Goal: Register for event/course

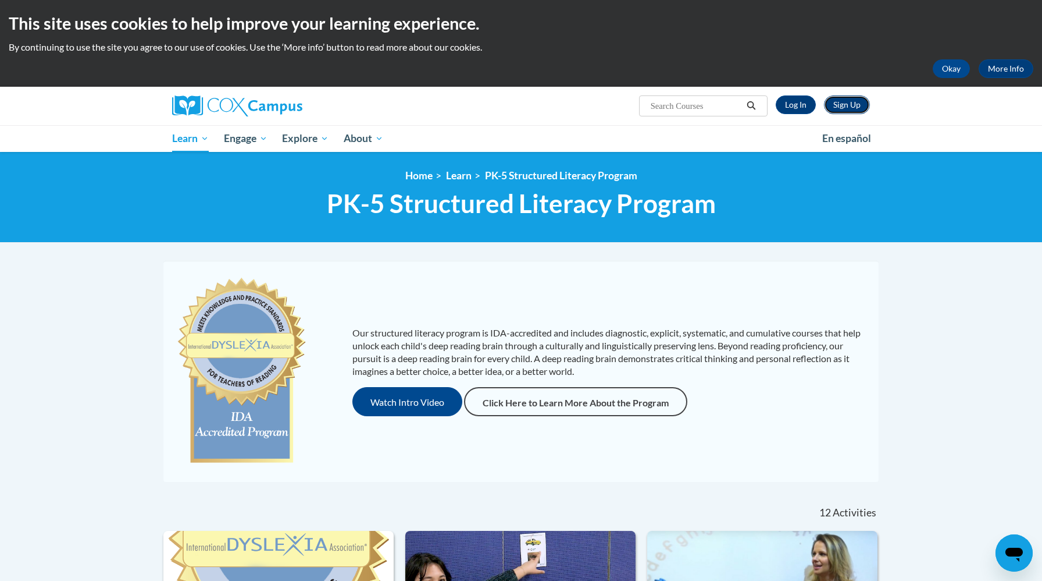
click at [850, 104] on link "Sign Up" at bounding box center [847, 104] width 46 height 19
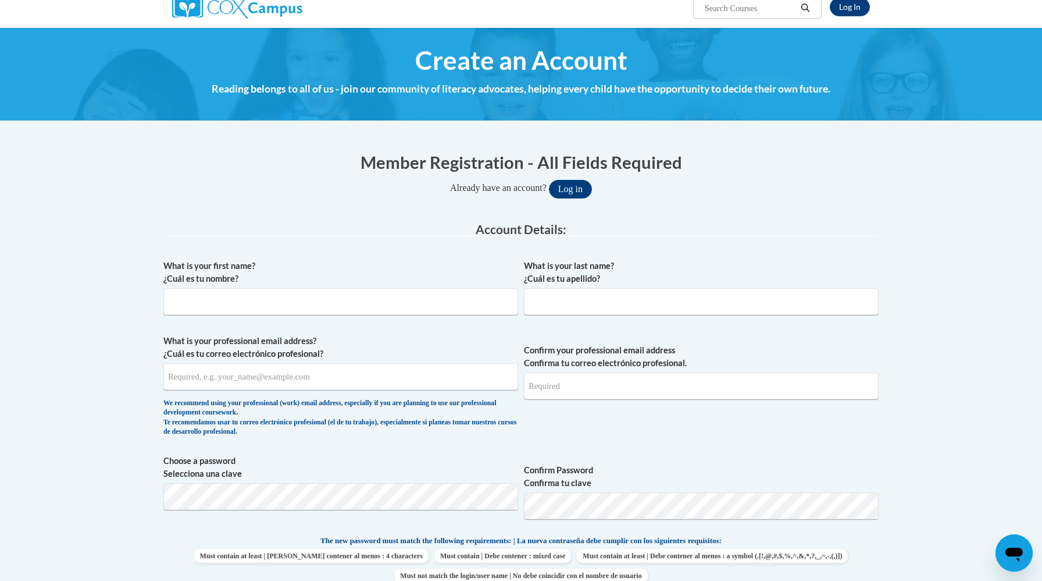
scroll to position [104, 0]
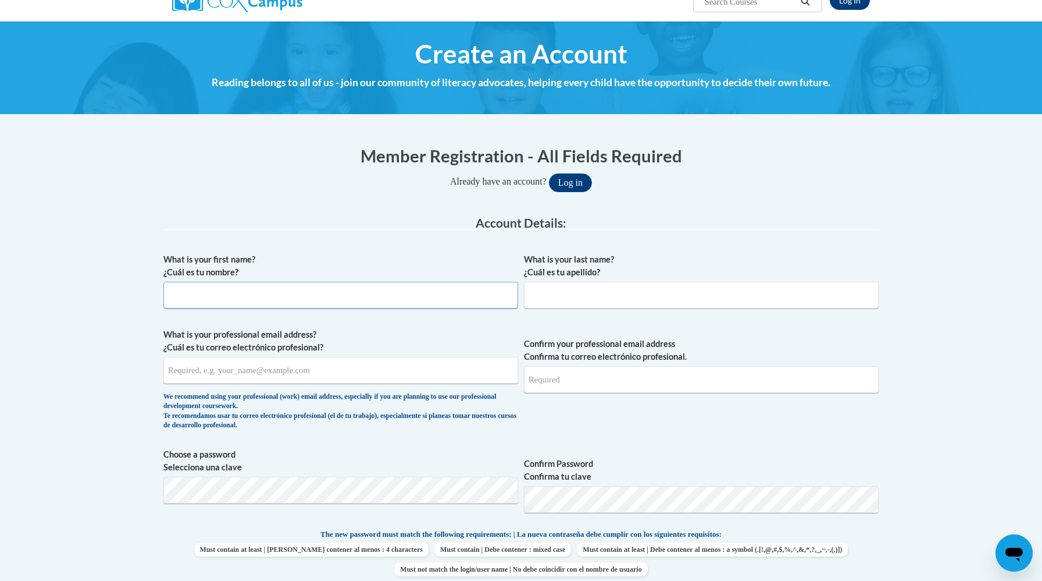
click at [370, 302] on input "What is your first name? ¿Cuál es tu nombre?" at bounding box center [340, 295] width 355 height 27
type input "Da"
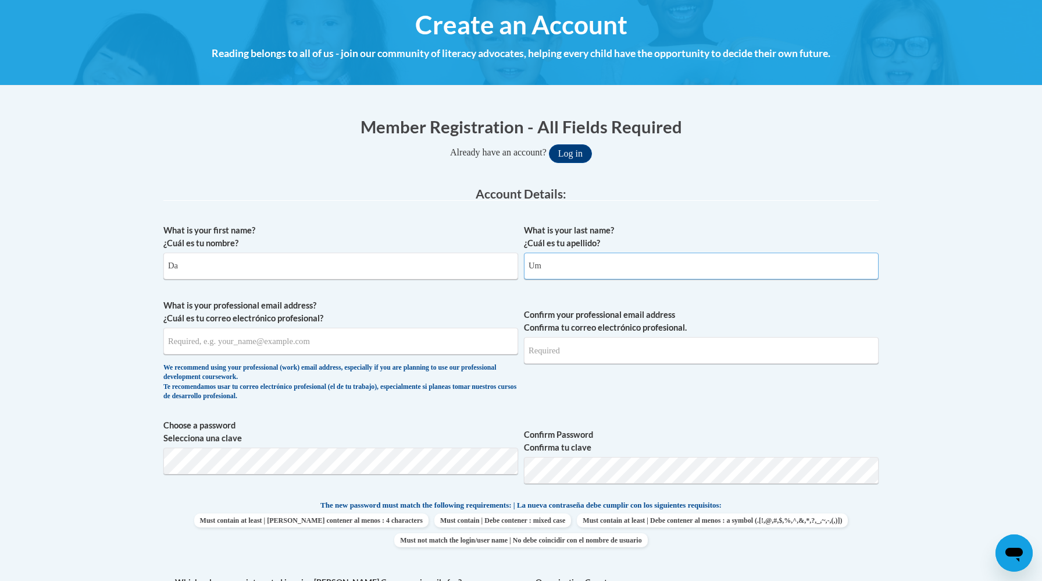
scroll to position [140, 0]
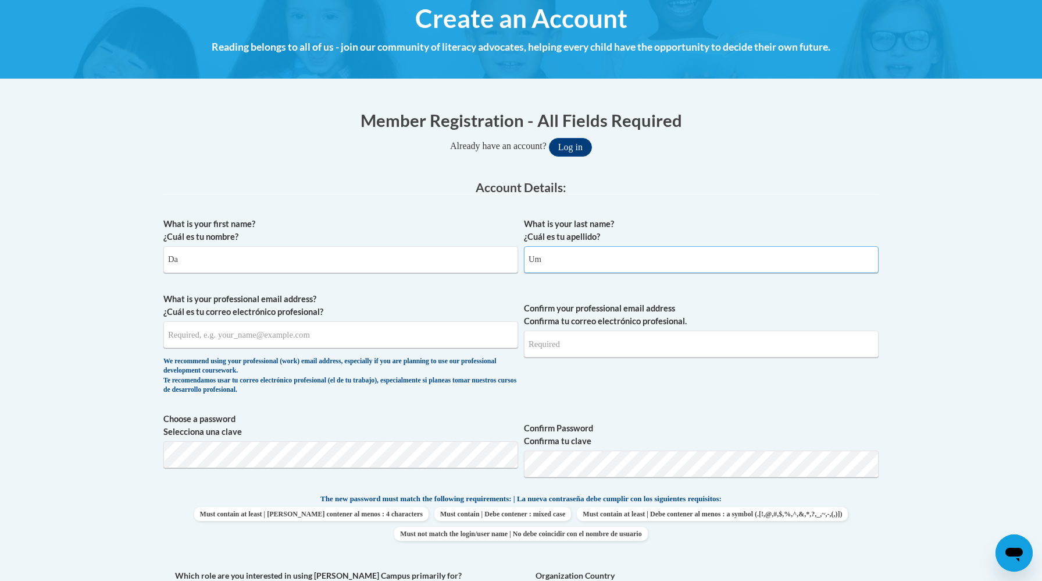
type input "Um"
click at [214, 340] on input "What is your professional email address? ¿Cuál es tu correo electrónico profesi…" at bounding box center [340, 334] width 355 height 27
type input "uds0017@gmail.com"
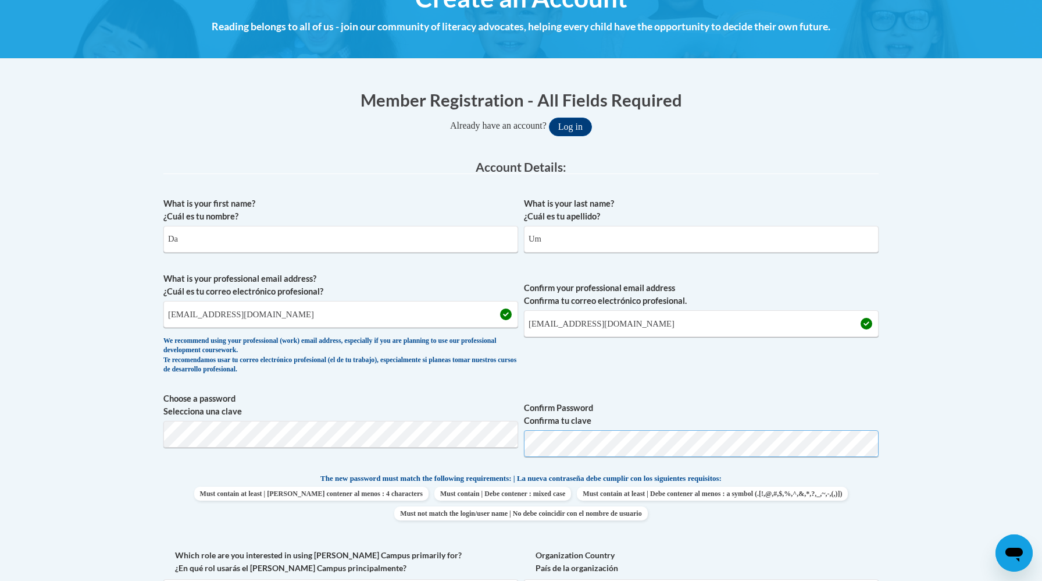
scroll to position [166, 0]
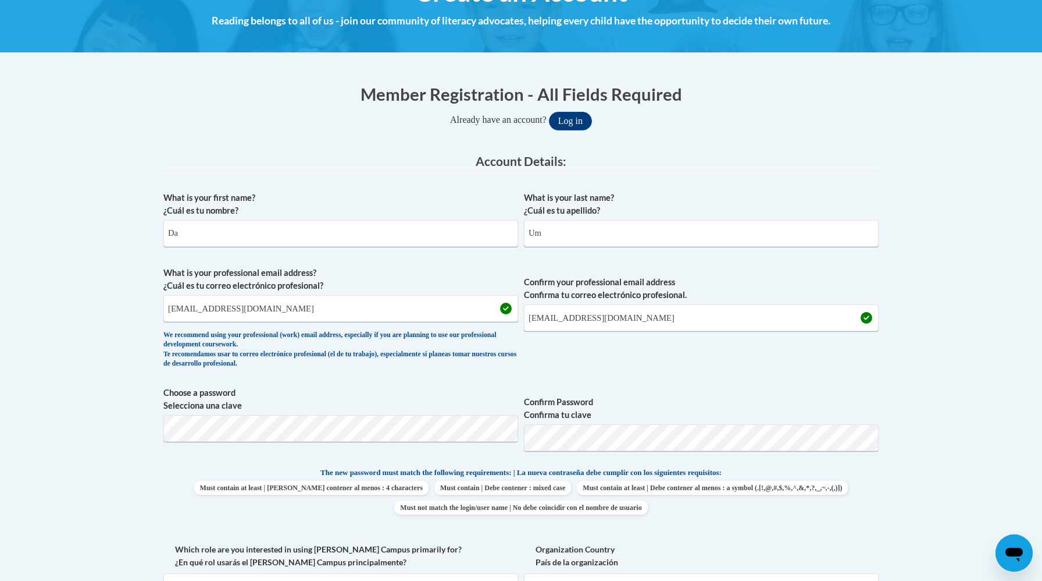
click at [739, 412] on label "Confirm Password Confirma tu clave" at bounding box center [701, 409] width 355 height 26
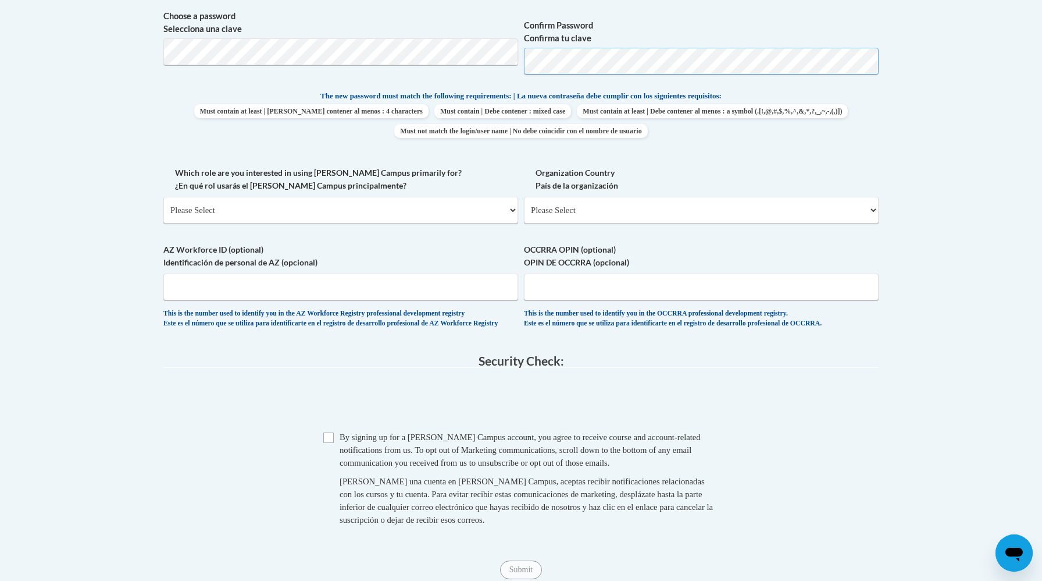
scroll to position [544, 0]
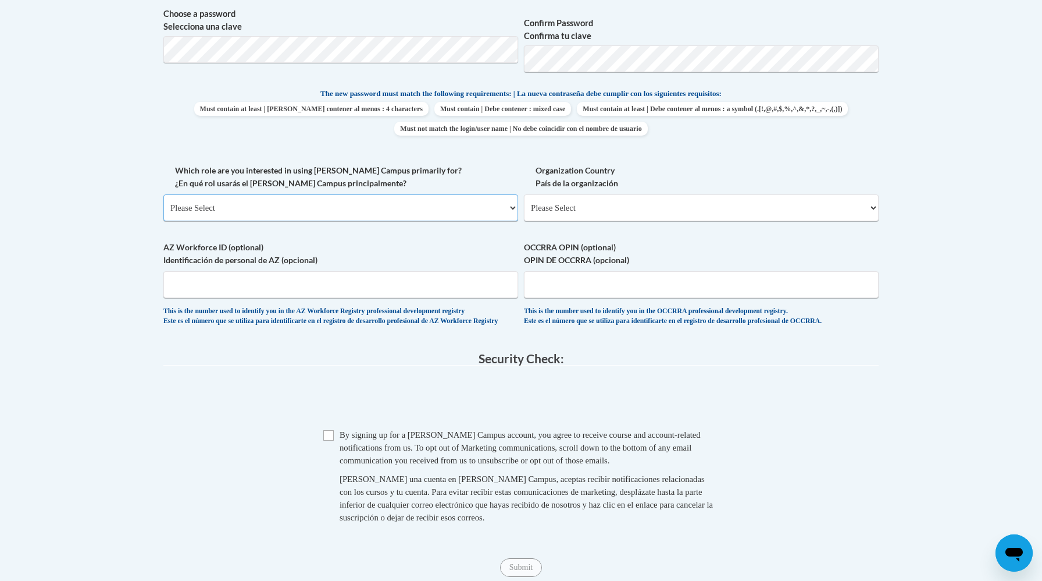
click at [426, 206] on select "Please Select College/University | Colegio/Universidad Community/Nonprofit Part…" at bounding box center [340, 207] width 355 height 27
select select "5a18ea06-2b54-4451-96f2-d152daf9eac5"
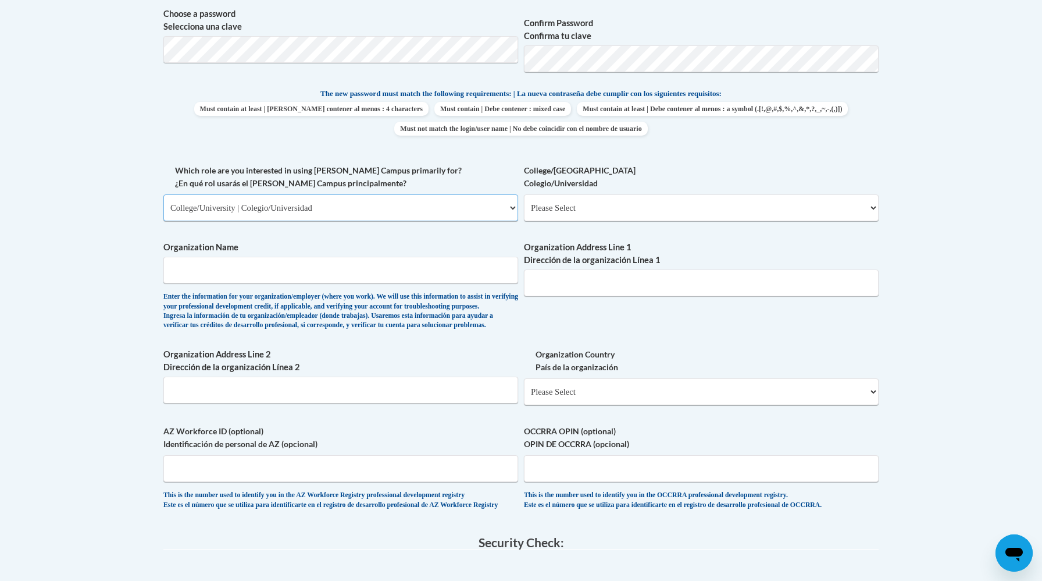
click at [512, 204] on select "Please Select College/University | Colegio/Universidad Community/Nonprofit Part…" at bounding box center [340, 207] width 355 height 27
click at [573, 212] on select "Please Select College/University Staff | Empleado universitario College/Univers…" at bounding box center [701, 207] width 355 height 27
select select "99b32b07-cffc-426c-8bf6-0cd77760d84b"
click at [440, 261] on input "Organization Name" at bounding box center [340, 270] width 355 height 27
type input "Kennesaw State University"
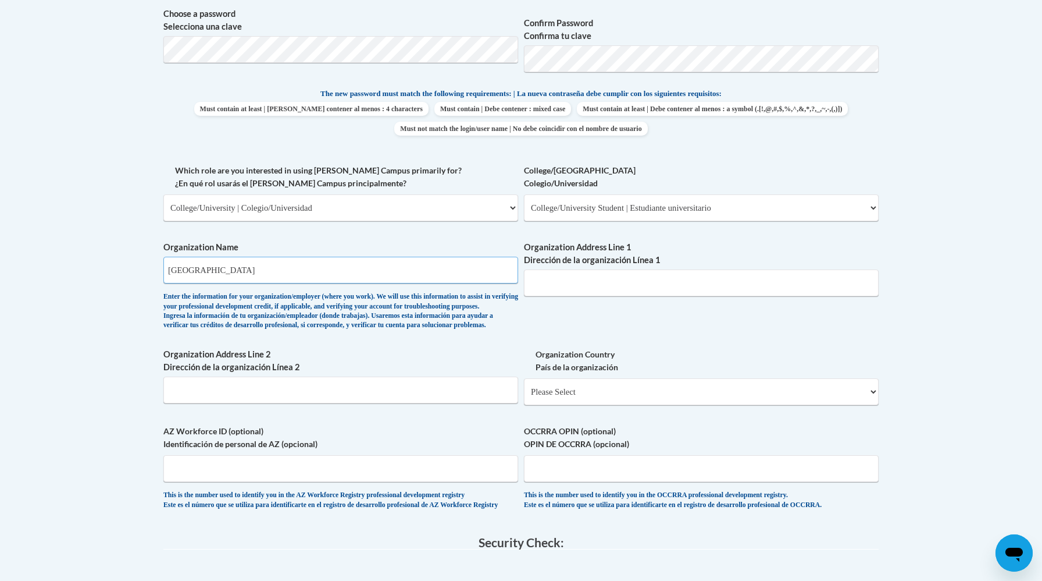
click at [412, 269] on input "Kennesaw State University" at bounding box center [340, 270] width 355 height 27
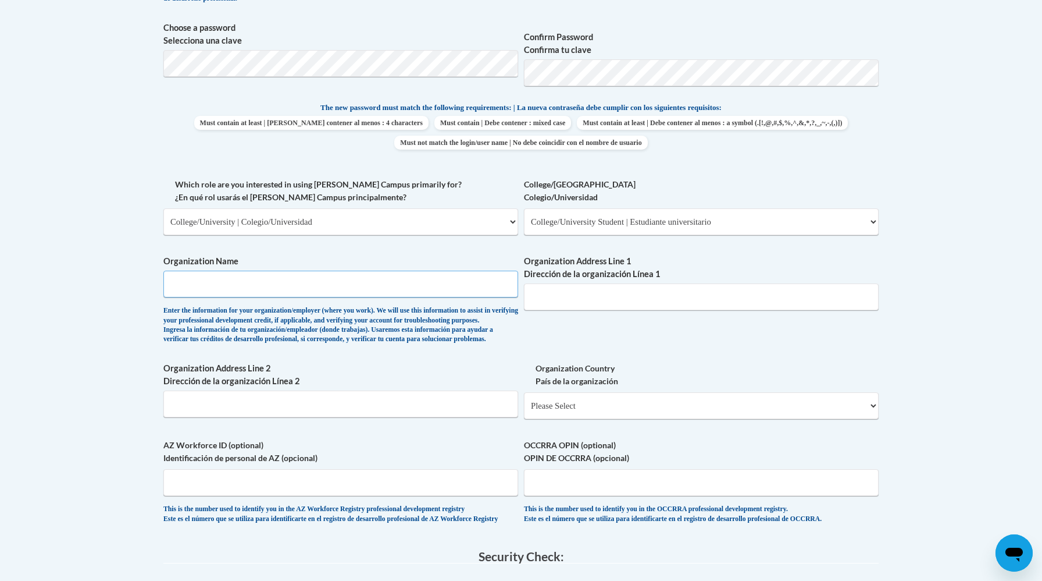
scroll to position [524, 0]
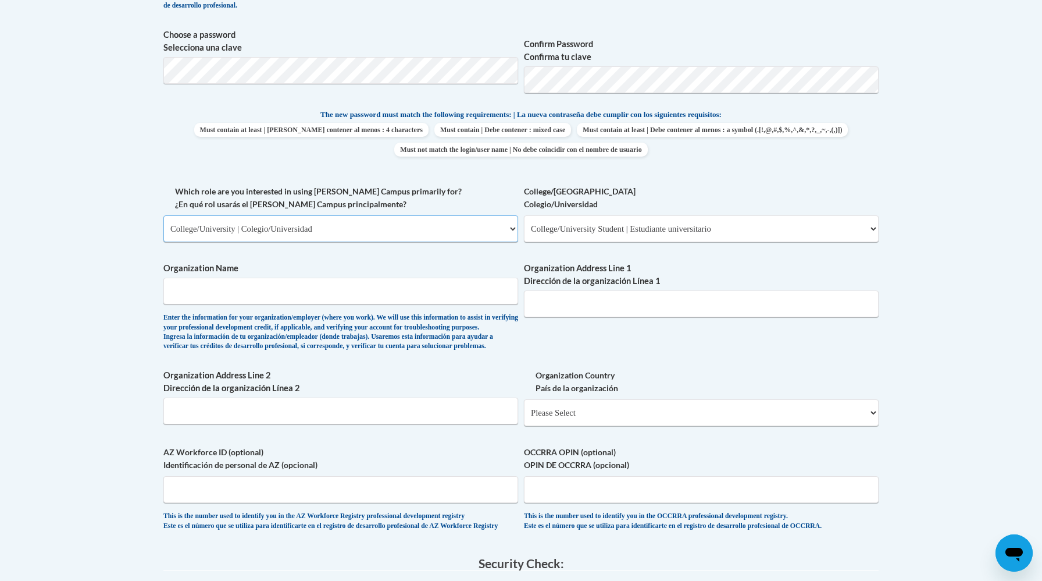
click at [511, 229] on select "Please Select College/University | Colegio/Universidad Community/Nonprofit Part…" at bounding box center [340, 228] width 355 height 27
click at [444, 293] on input "Organization Name" at bounding box center [340, 290] width 355 height 27
type input "Kennesaw State University"
click at [631, 308] on input "Organization Address Line 1 Dirección de la organización Línea 1" at bounding box center [701, 303] width 355 height 27
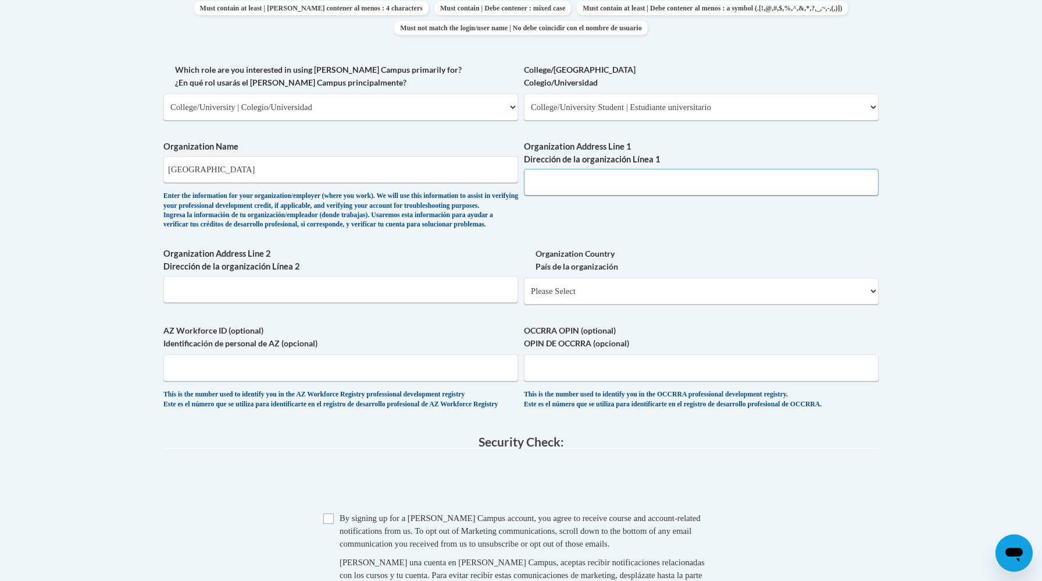
scroll to position [653, 0]
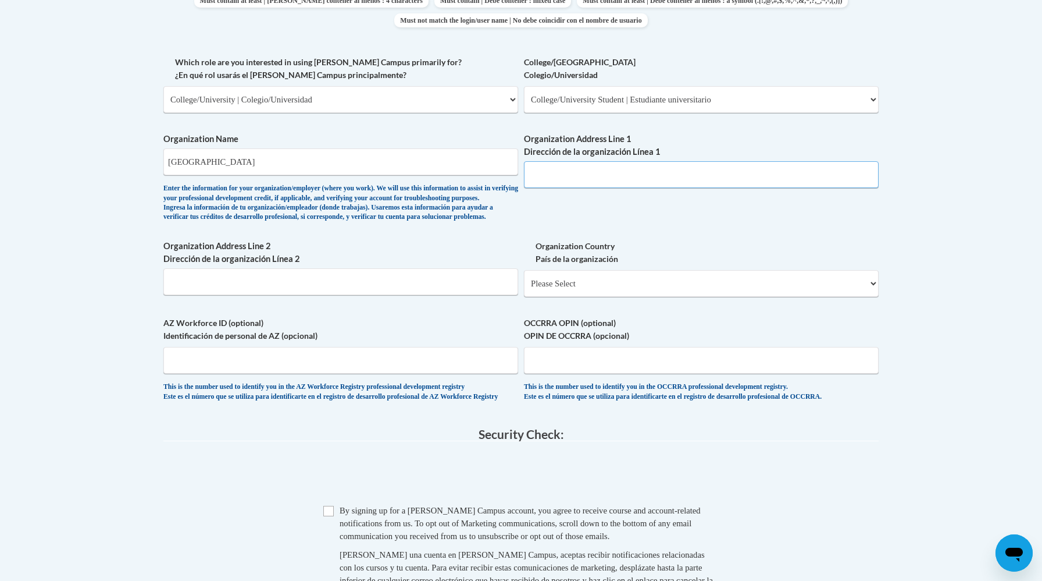
paste input "1000 Chastain Rd NW"
paste input "Kennesaw, GA 30144"
type input "1000 Chastain Rd NW, Kennesaw, GA 30144"
click at [598, 297] on select "Please Select United States | Estados Unidos Outside of the United States | Fue…" at bounding box center [701, 283] width 355 height 27
select select "ad49bcad-a171-4b2e-b99c-48b446064914"
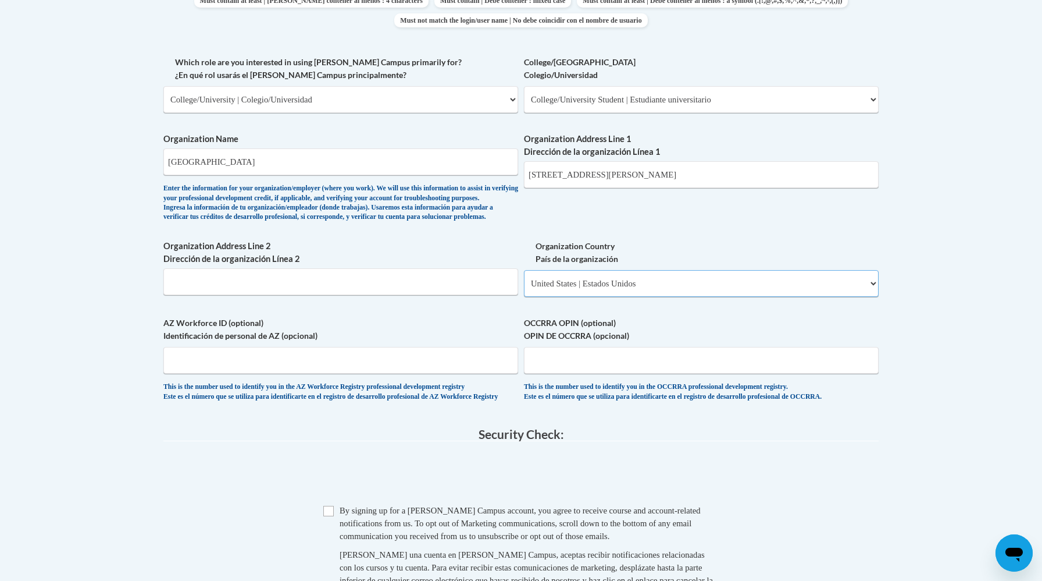
select select
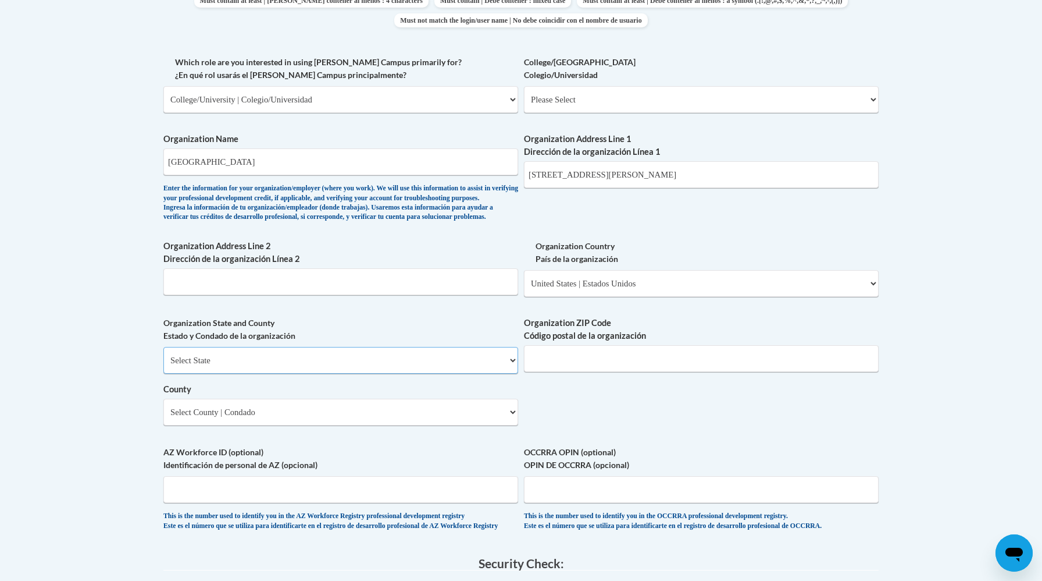
click at [408, 373] on select "Select State Alabama Alaska Arizona Arkansas California Colorado Connecticut De…" at bounding box center [340, 360] width 355 height 27
select select "Georgia"
click at [575, 372] on input "Organization ZIP Code Código postal de la organización" at bounding box center [701, 358] width 355 height 27
type input "30144"
click at [704, 172] on input "1000 Chastain Rd NW, Kennesaw, GA 30144" at bounding box center [701, 174] width 355 height 27
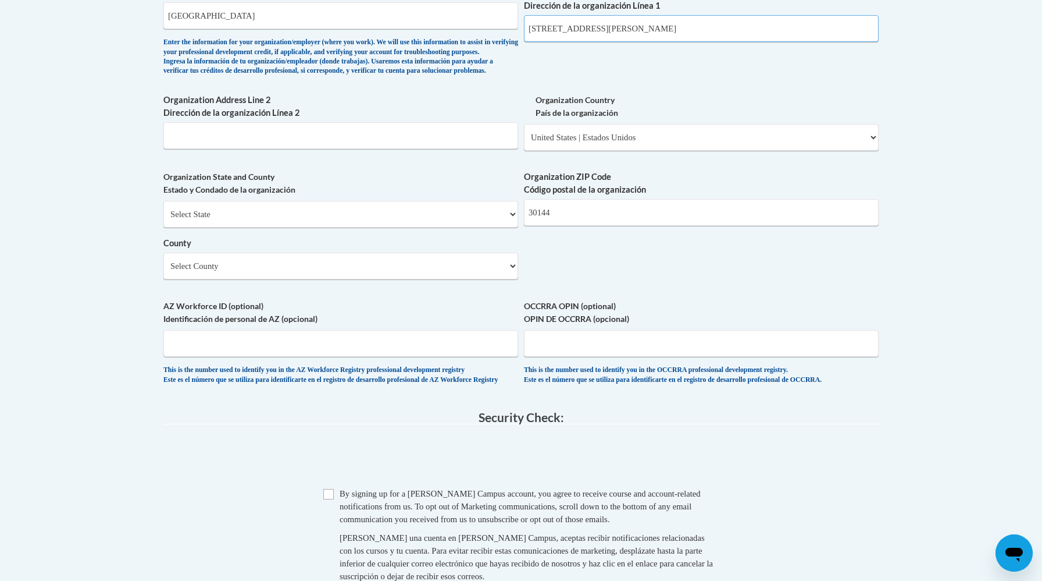
scroll to position [813, 0]
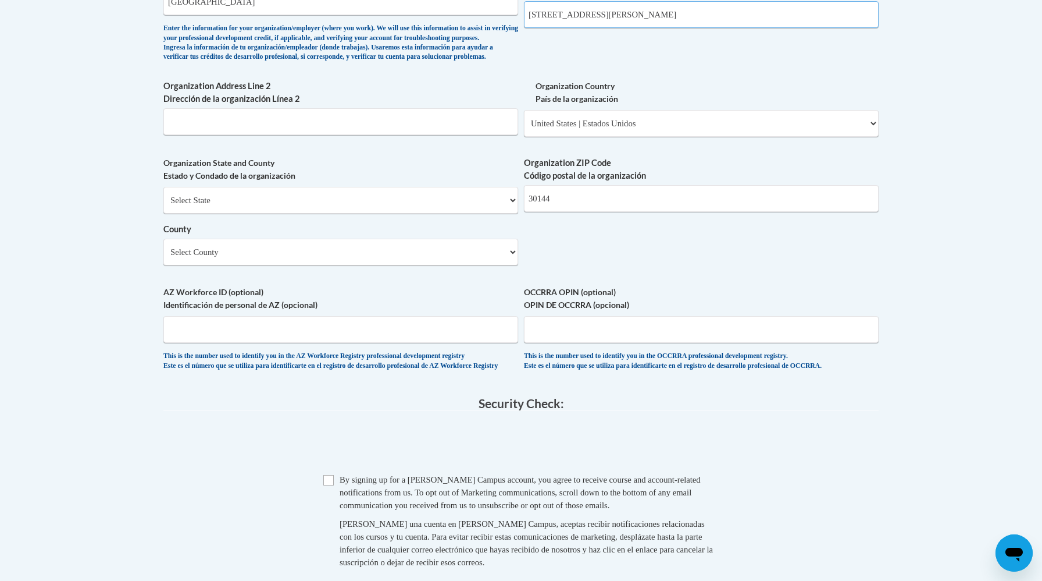
type input "1000 Chastain Rd NW, Kennesaw"
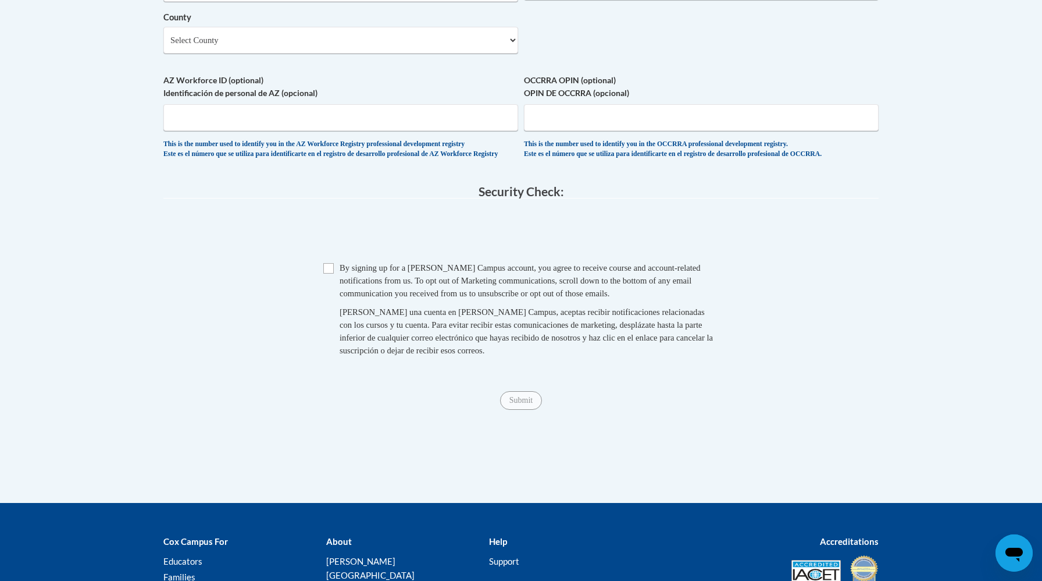
scroll to position [1037, 0]
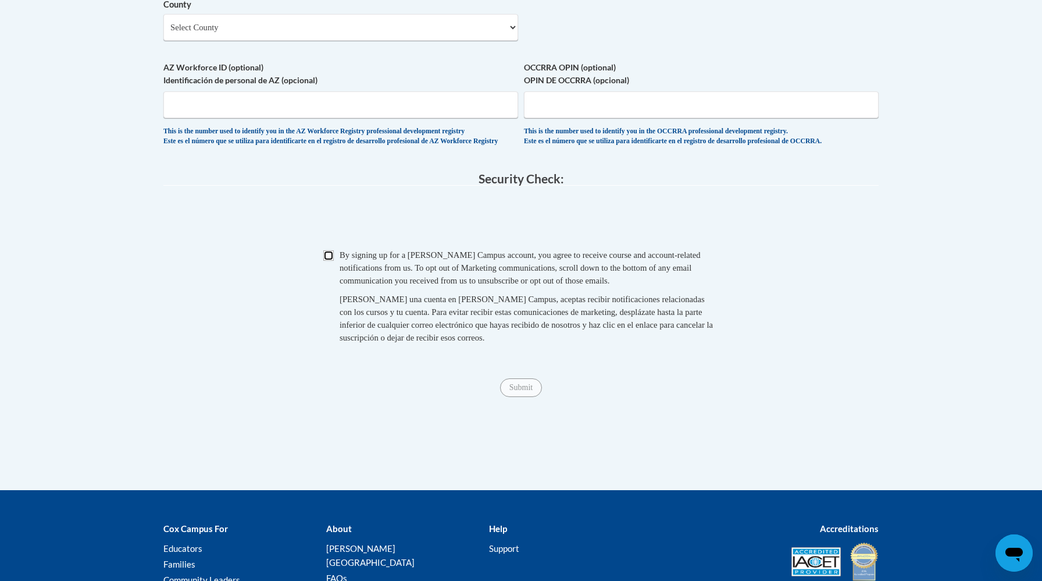
click at [327, 261] on input "Checkbox" at bounding box center [328, 255] width 10 height 10
checkbox input "true"
click at [519, 397] on input "Submit" at bounding box center [521, 387] width 42 height 19
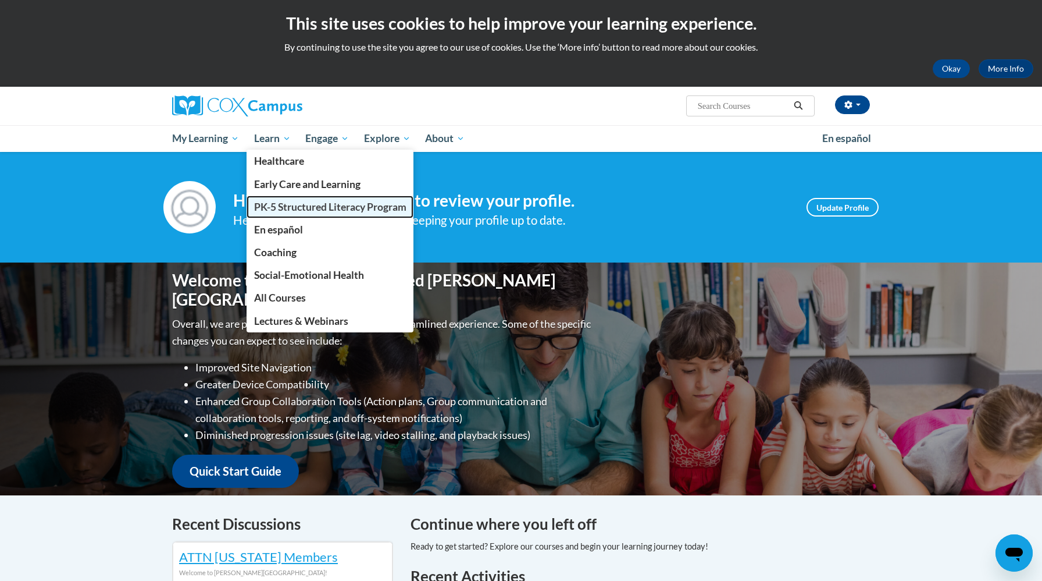
click at [285, 205] on span "PK-5 Structured Literacy Program" at bounding box center [330, 207] width 152 height 12
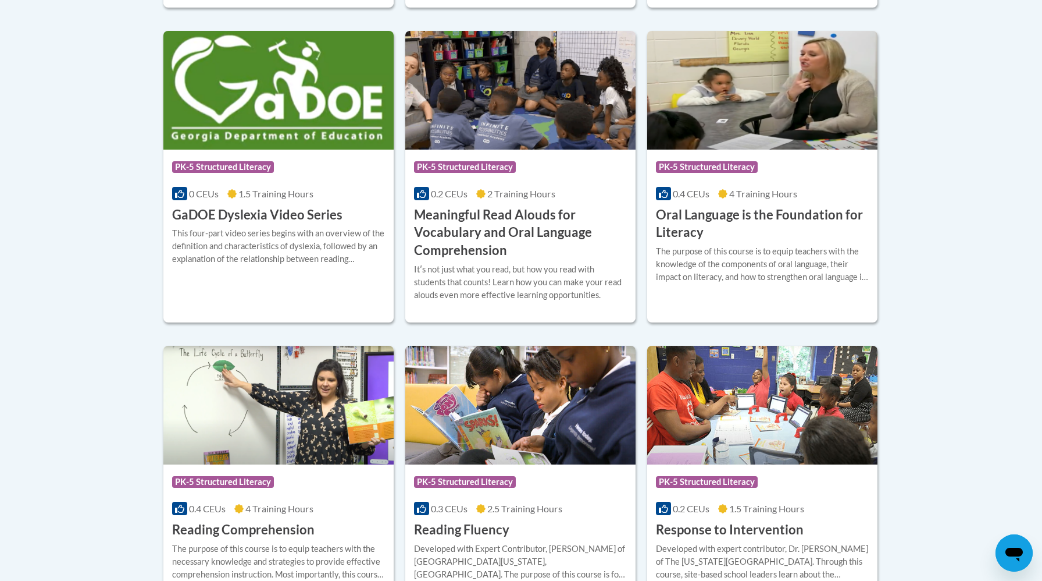
scroll to position [786, 0]
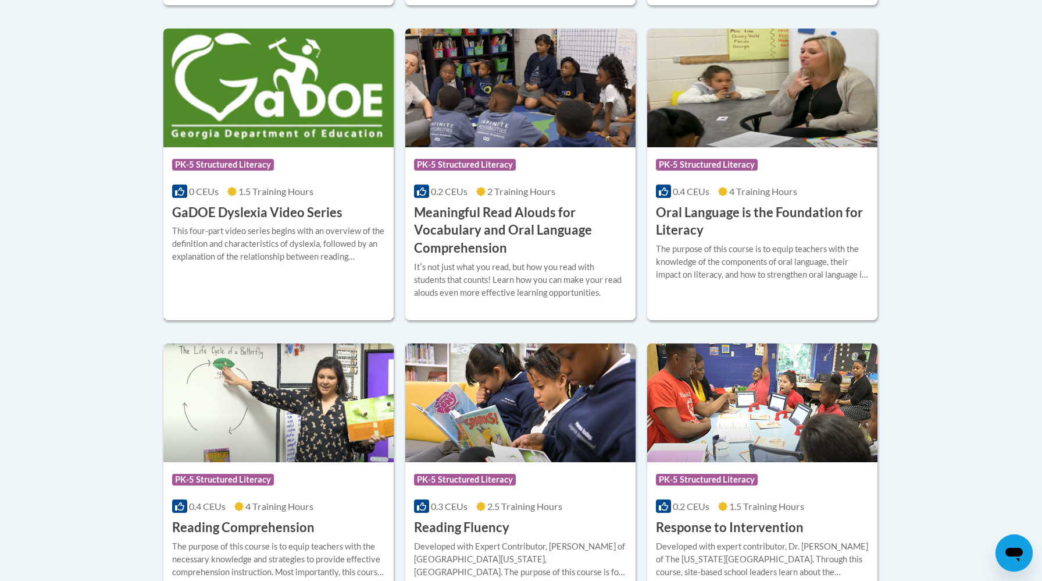
click at [315, 146] on img at bounding box center [278, 88] width 230 height 119
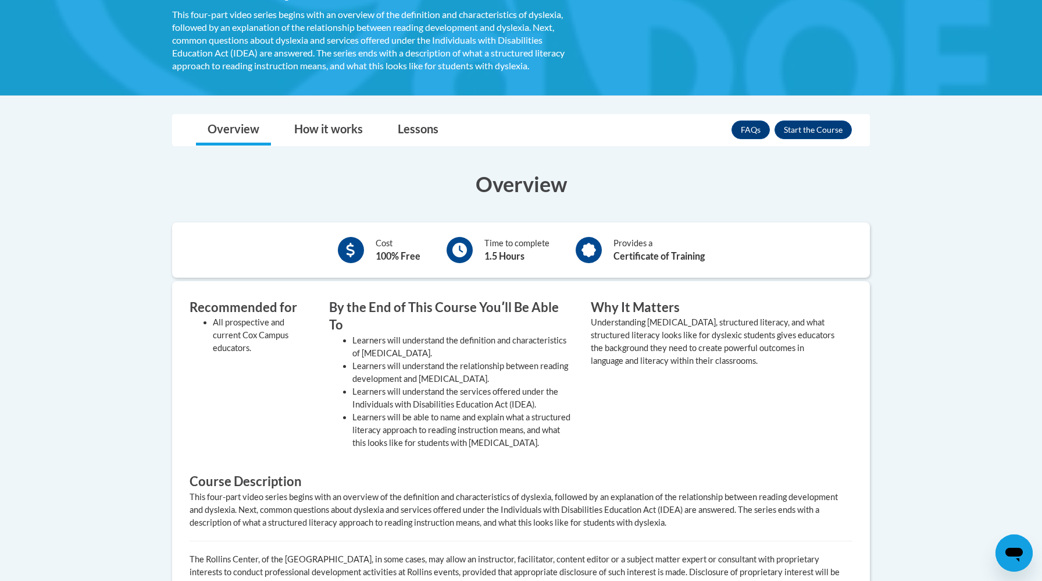
scroll to position [120, 0]
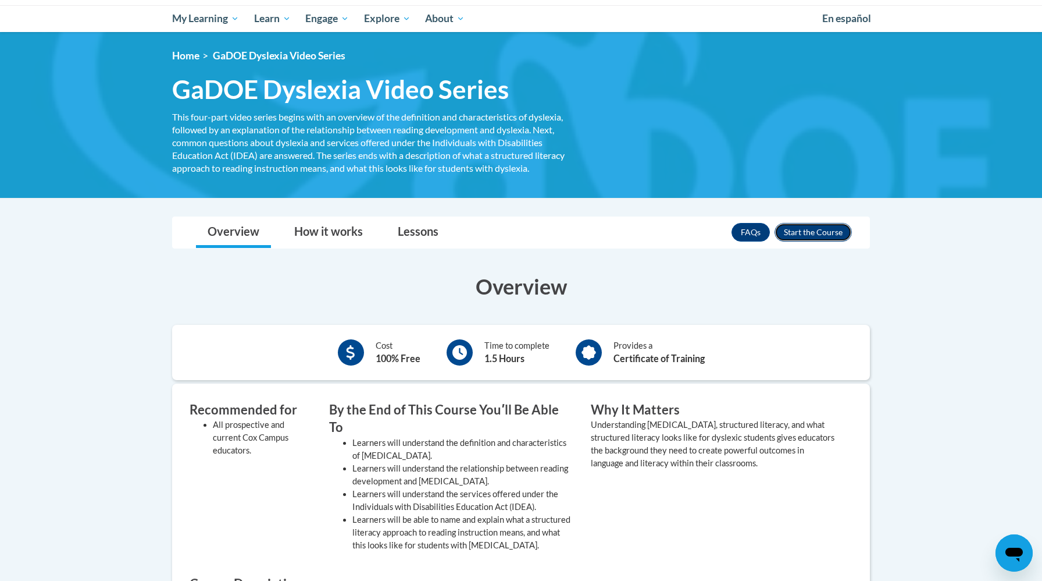
click at [816, 234] on button "Enroll" at bounding box center [813, 232] width 77 height 19
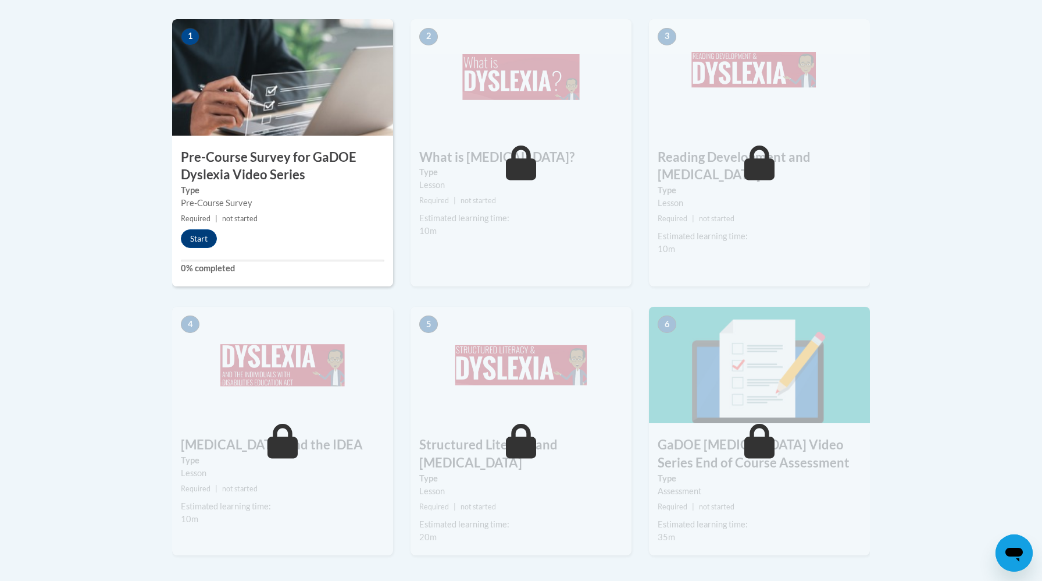
scroll to position [393, 0]
